Goal: Task Accomplishment & Management: Use online tool/utility

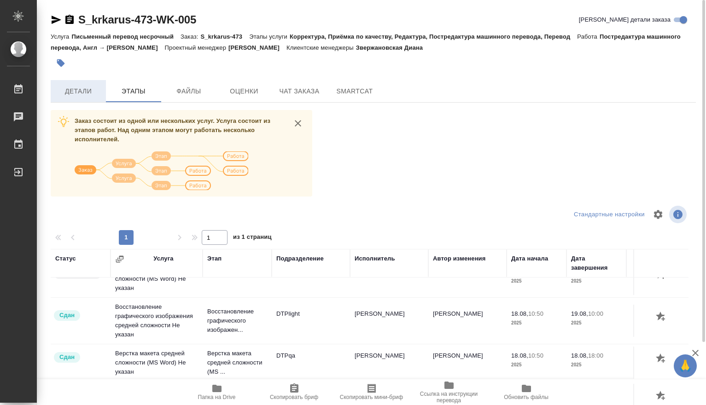
click at [75, 92] on span "Детали" at bounding box center [78, 92] width 44 height 12
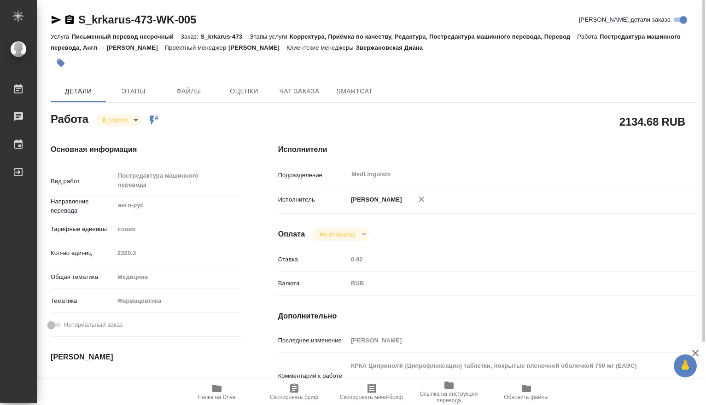
type textarea "x"
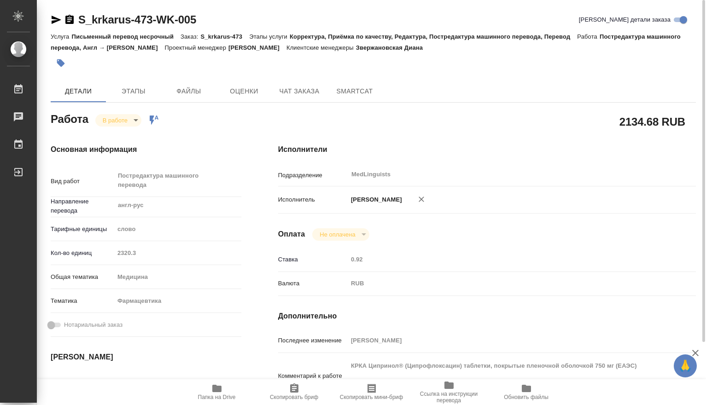
type textarea "x"
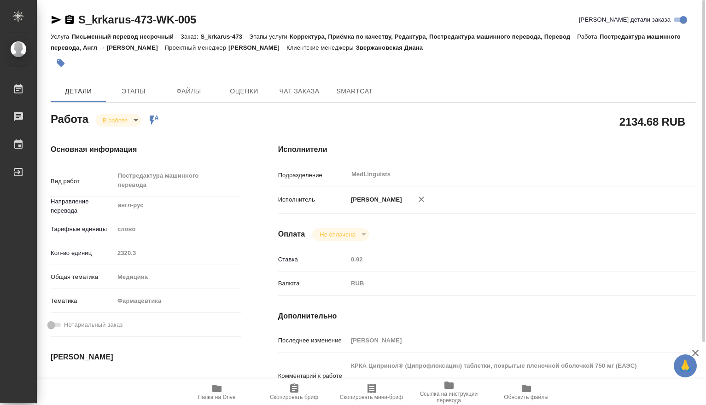
type textarea "x"
